Goal: Task Accomplishment & Management: Complete application form

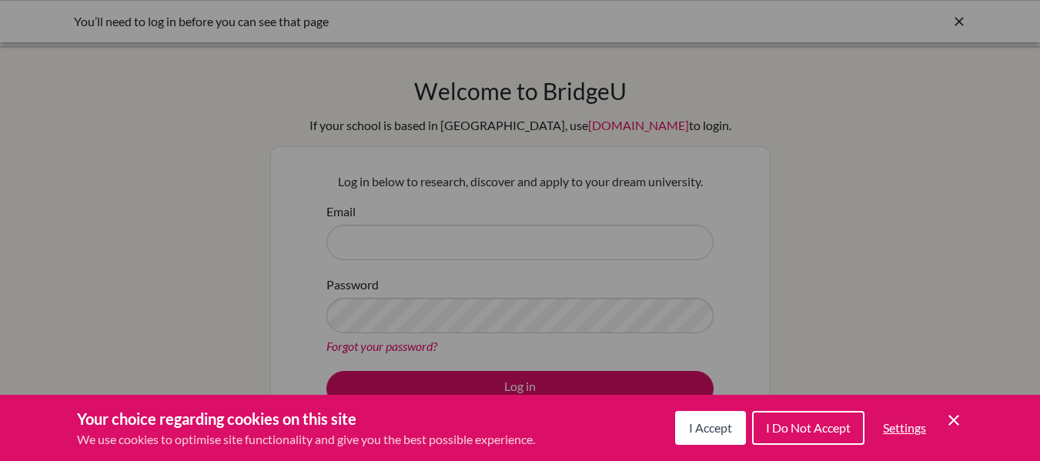
click at [408, 239] on div "Cookie Preferences" at bounding box center [520, 230] width 1040 height 461
click at [689, 429] on span "I Accept" at bounding box center [710, 427] width 43 height 15
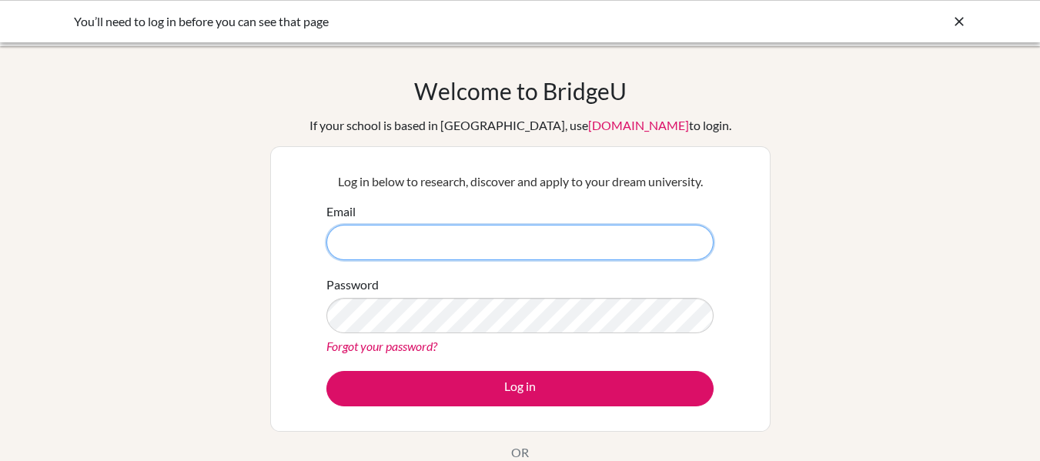
click at [397, 243] on input "Email" at bounding box center [519, 242] width 387 height 35
type input "a"
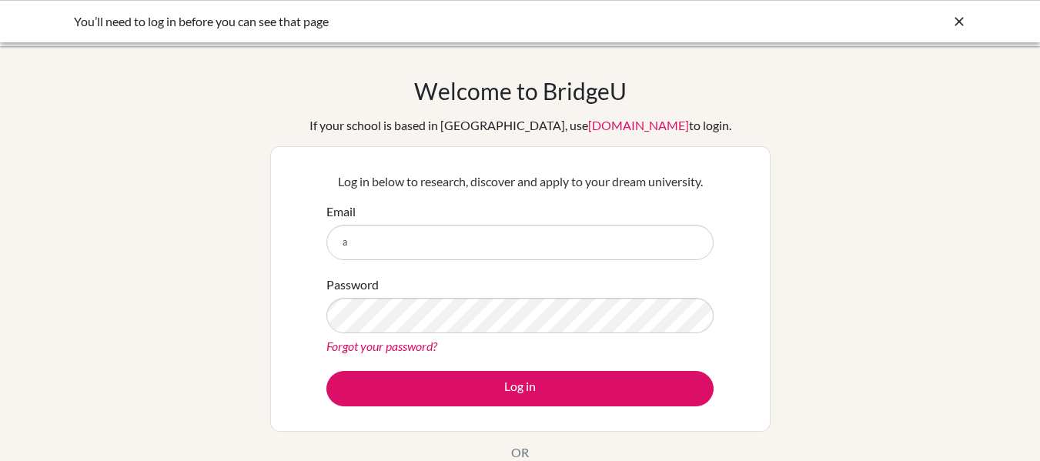
click at [380, 350] on link "Forgot your password?" at bounding box center [381, 346] width 111 height 15
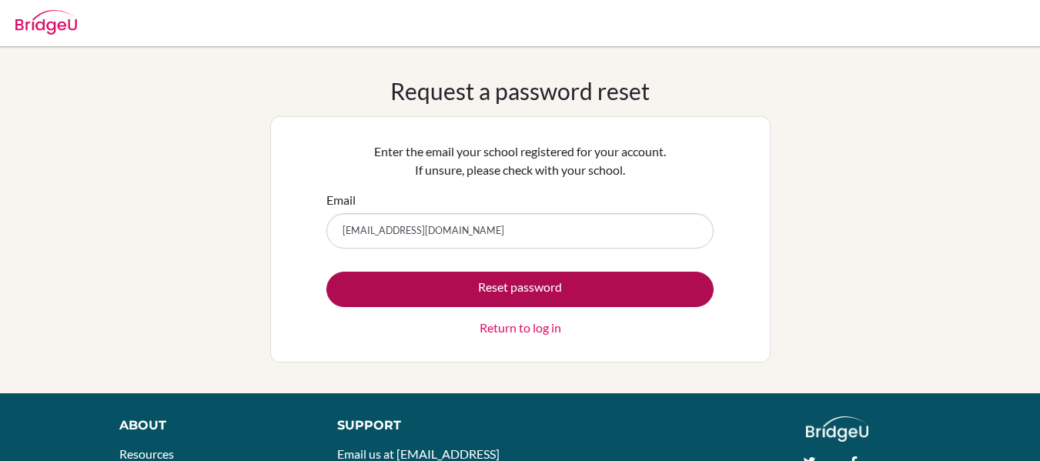
type input "anishdhakal@ktmmodelcollege.edu.np"
click at [326, 272] on button "Reset password" at bounding box center [519, 289] width 387 height 35
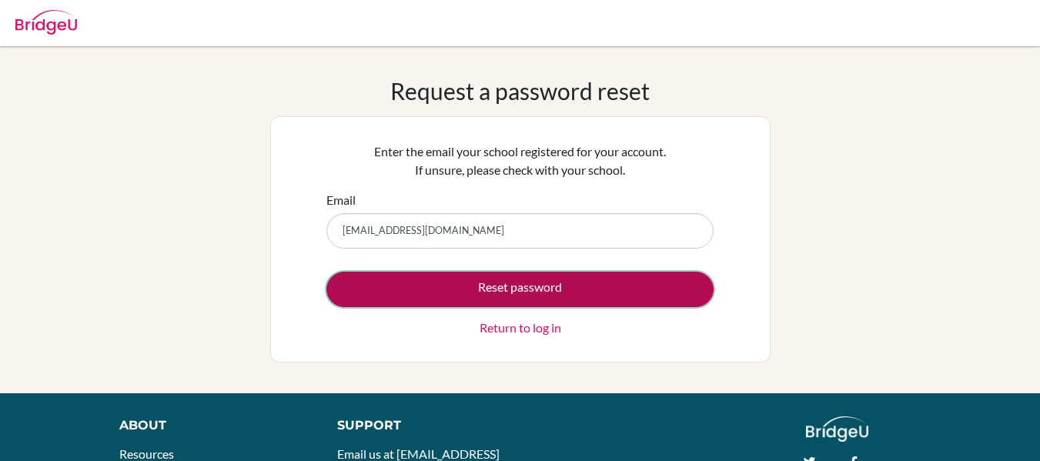
click at [399, 292] on button "Reset password" at bounding box center [519, 289] width 387 height 35
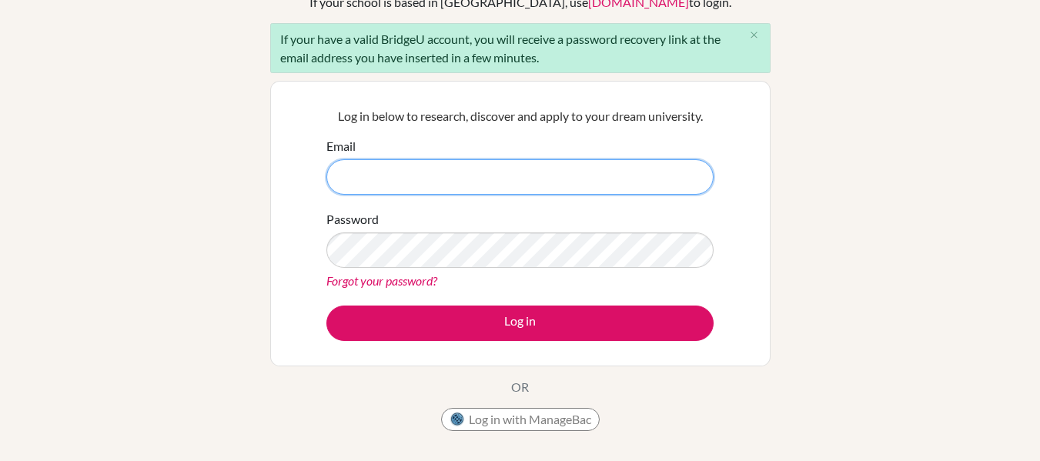
scroll to position [124, 0]
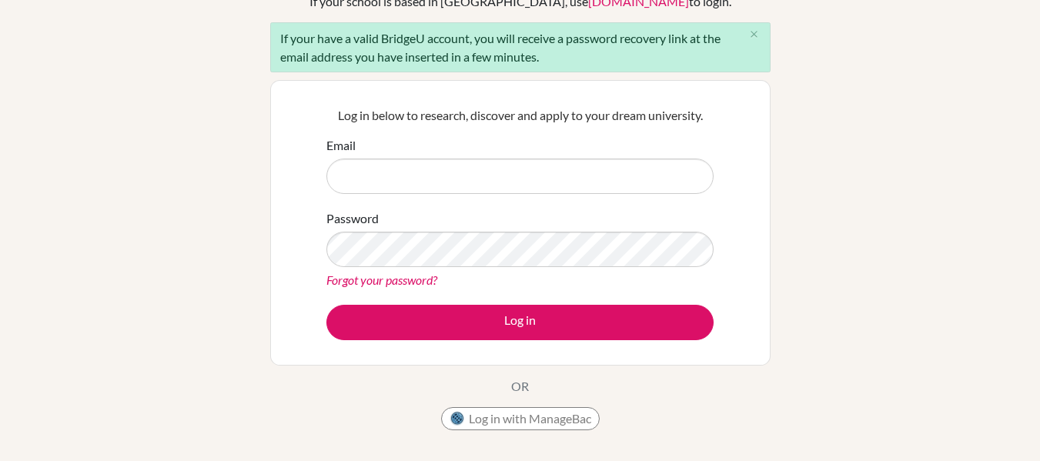
click at [359, 279] on link "Forgot your password?" at bounding box center [381, 279] width 111 height 15
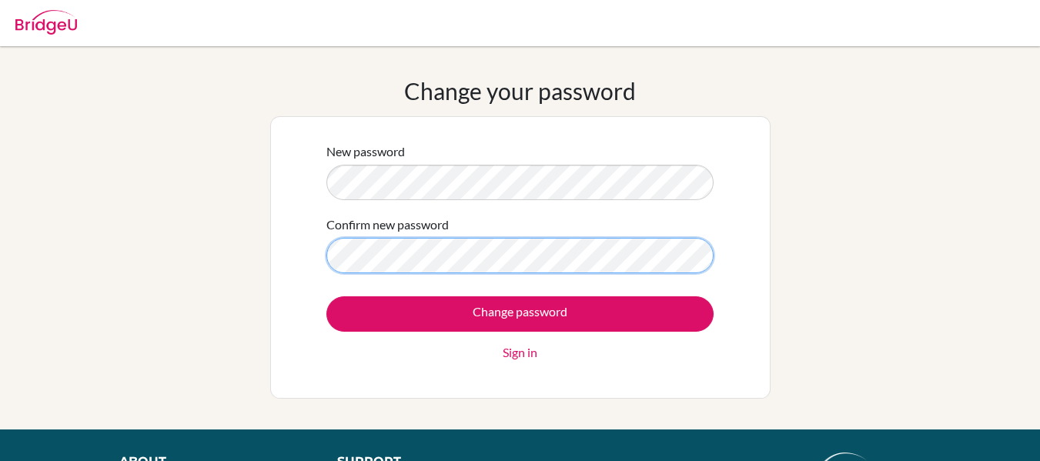
click at [326, 296] on input "Change password" at bounding box center [519, 313] width 387 height 35
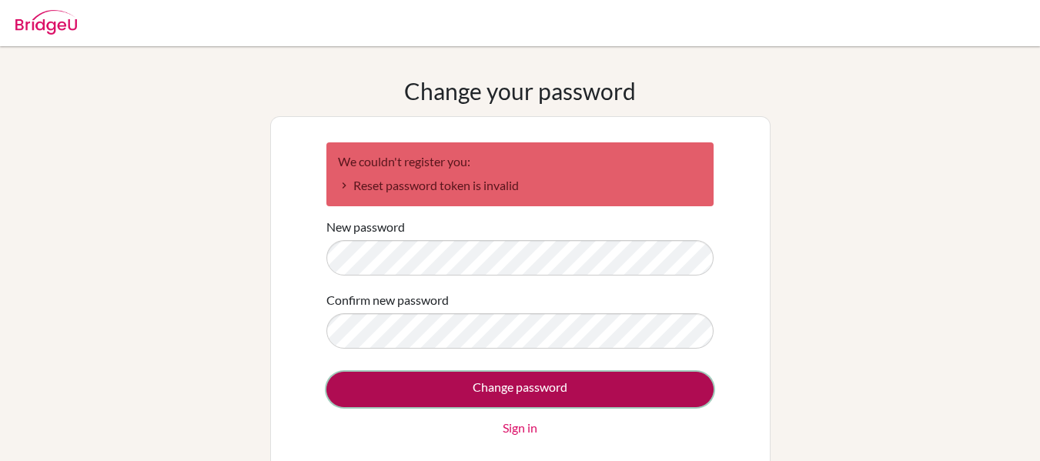
click at [365, 389] on input "Change password" at bounding box center [519, 389] width 387 height 35
click at [593, 390] on input "Change password" at bounding box center [519, 389] width 387 height 35
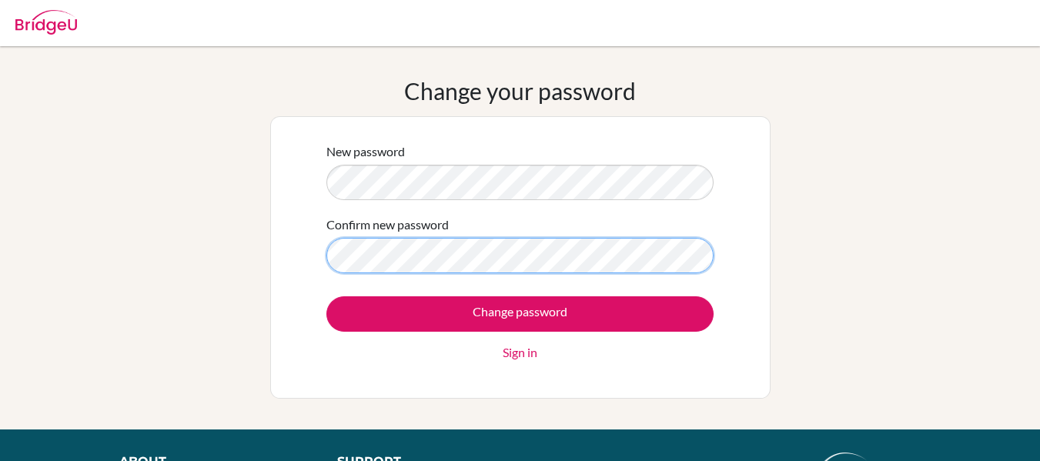
click at [326, 296] on input "Change password" at bounding box center [519, 313] width 387 height 35
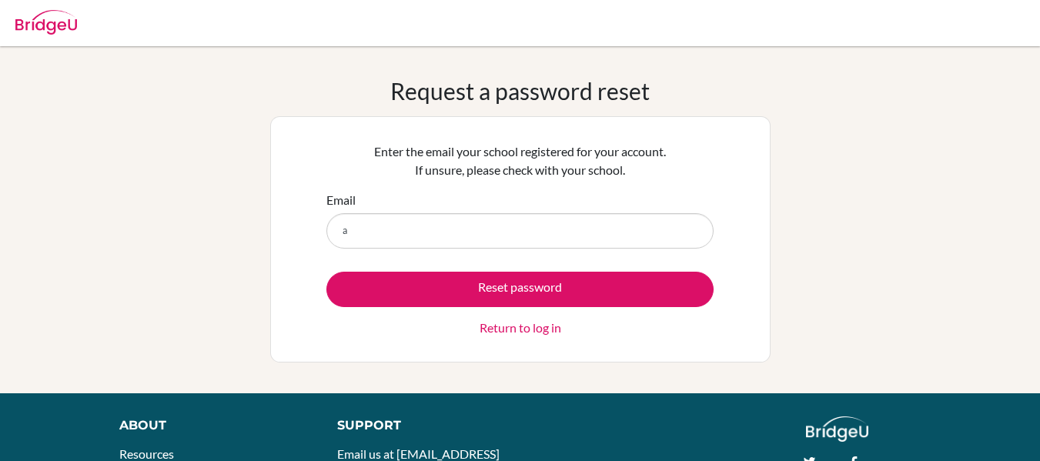
type input "[EMAIL_ADDRESS][DOMAIN_NAME]"
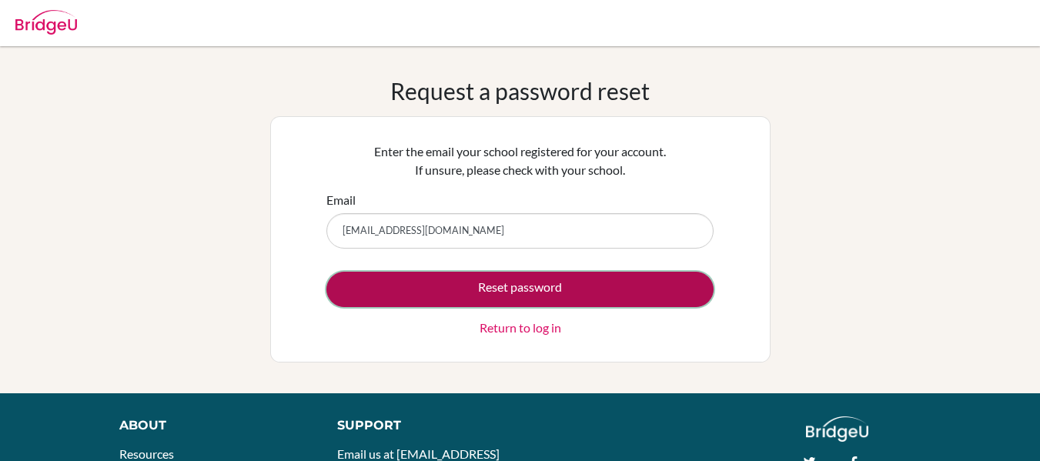
click at [429, 296] on button "Reset password" at bounding box center [519, 289] width 387 height 35
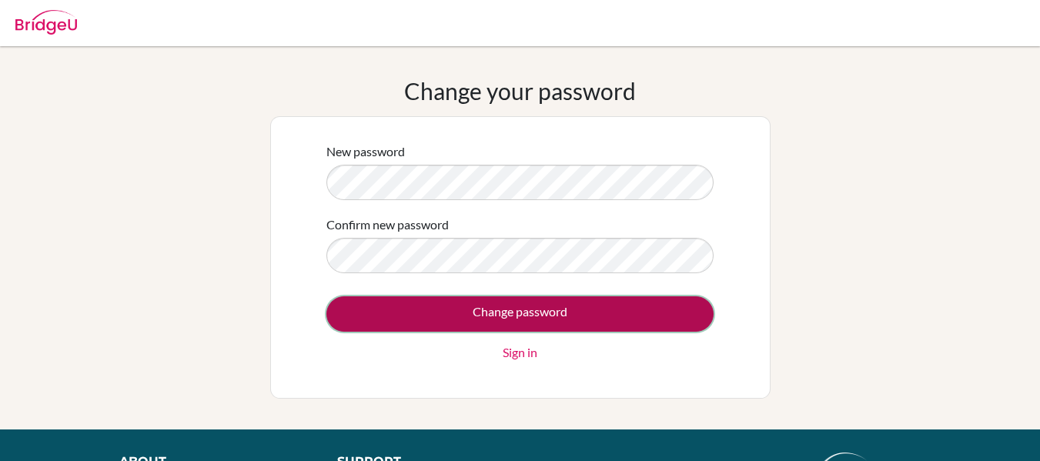
click at [383, 314] on input "Change password" at bounding box center [519, 313] width 387 height 35
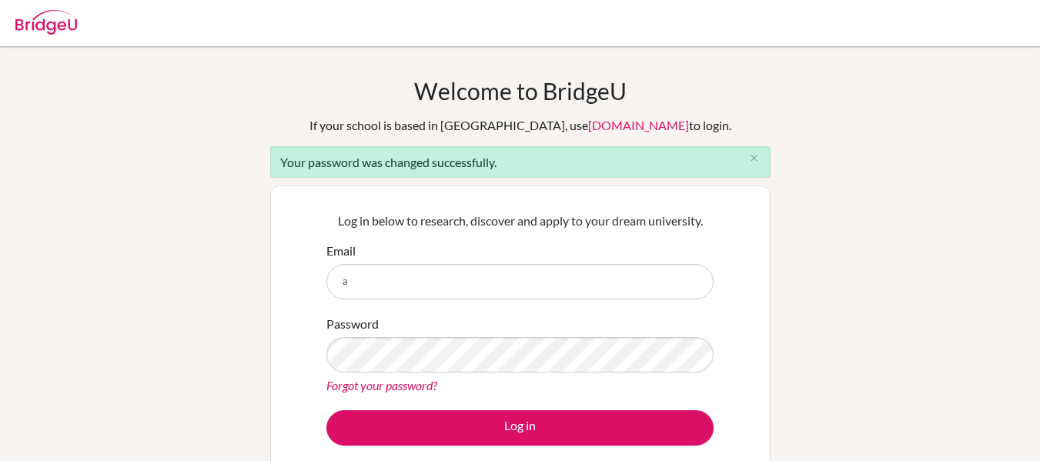
type input "anishdhakal@ktmmodelcollege.edu.np"
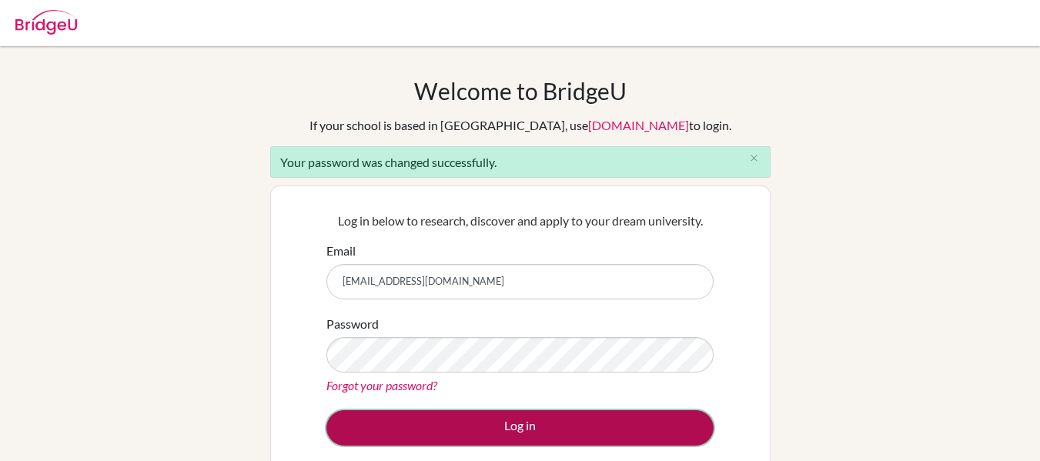
click at [449, 436] on button "Log in" at bounding box center [519, 427] width 387 height 35
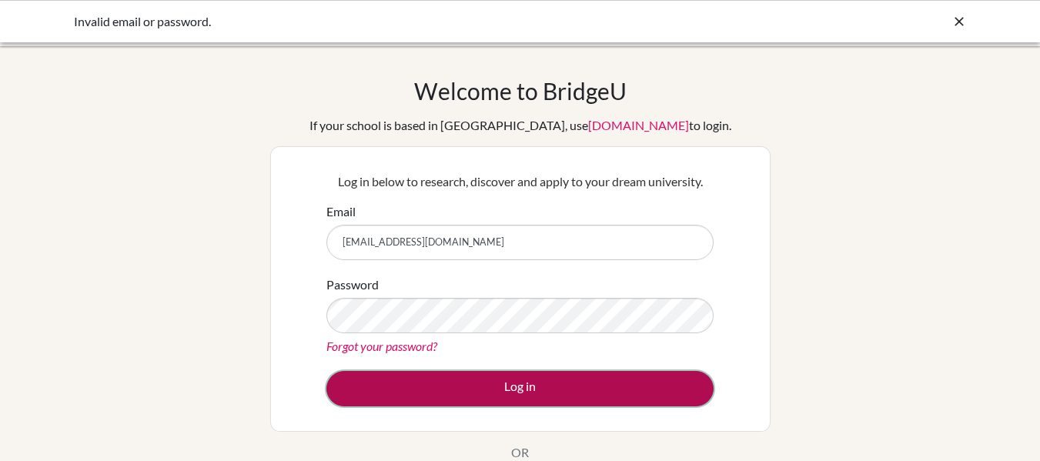
click at [611, 387] on button "Log in" at bounding box center [519, 388] width 387 height 35
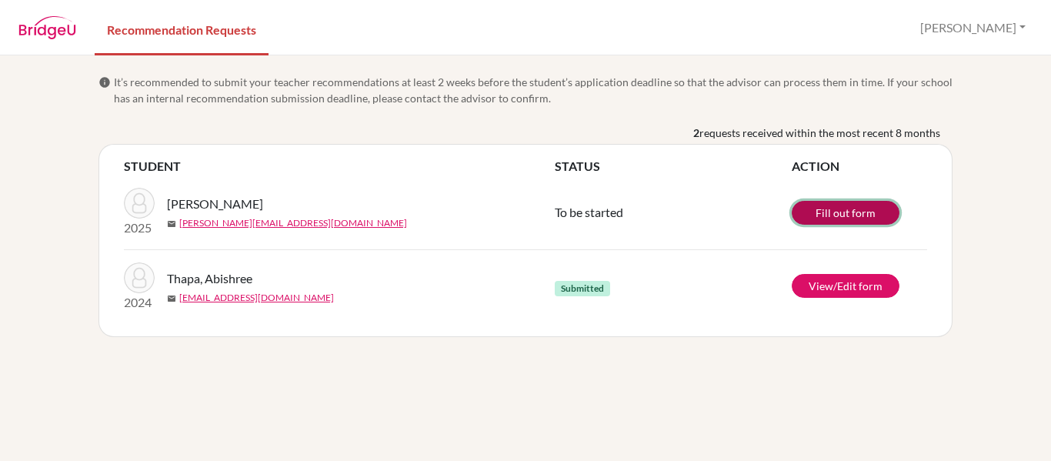
click at [837, 213] on link "Fill out form" at bounding box center [846, 213] width 108 height 24
